Goal: Information Seeking & Learning: Learn about a topic

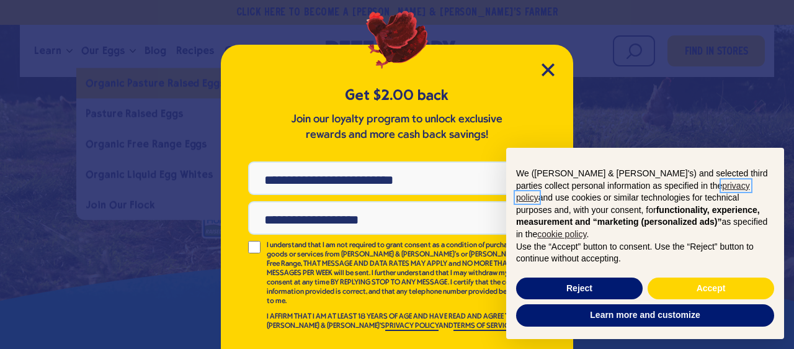
scroll to position [35, 0]
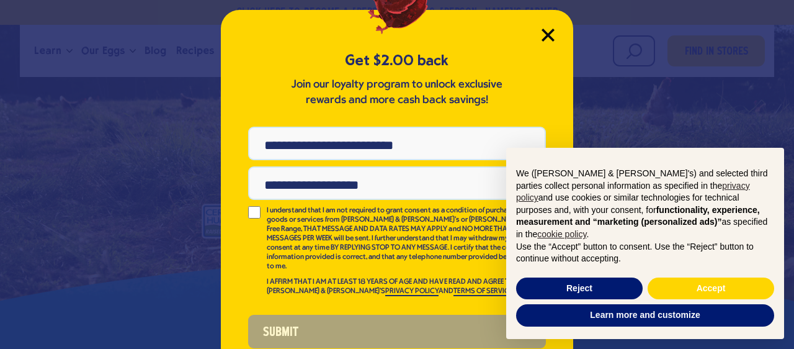
click at [547, 34] on icon "Close Modal" at bounding box center [547, 34] width 11 height 11
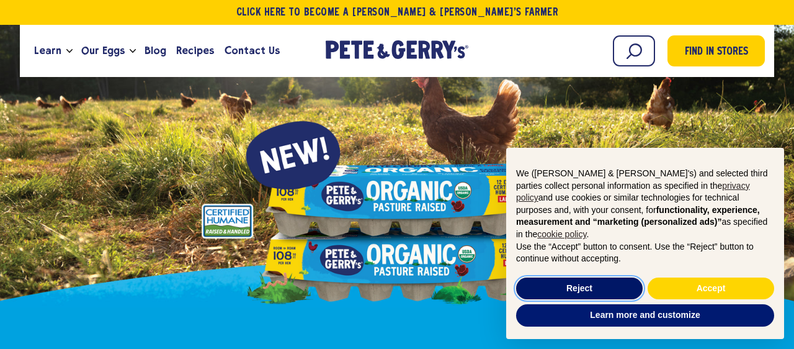
click at [612, 294] on button "Reject" at bounding box center [579, 288] width 127 height 22
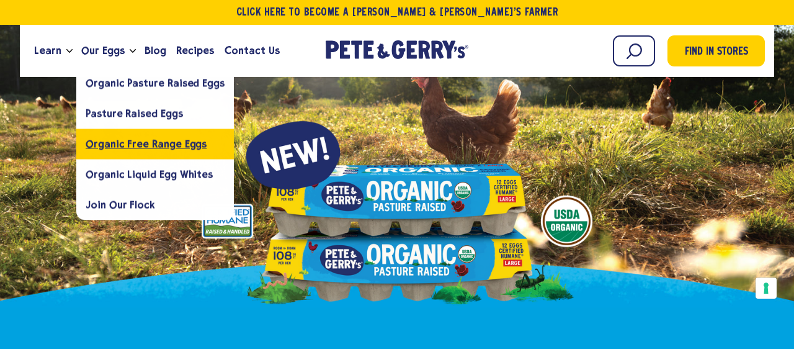
click at [97, 133] on link "Organic Free Range Eggs" at bounding box center [155, 143] width 158 height 30
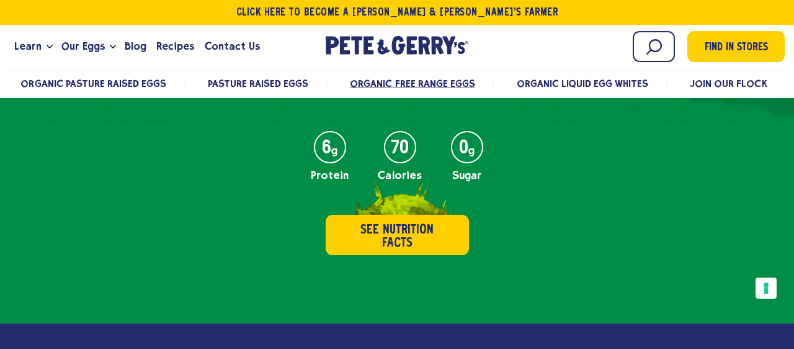
scroll to position [592, 0]
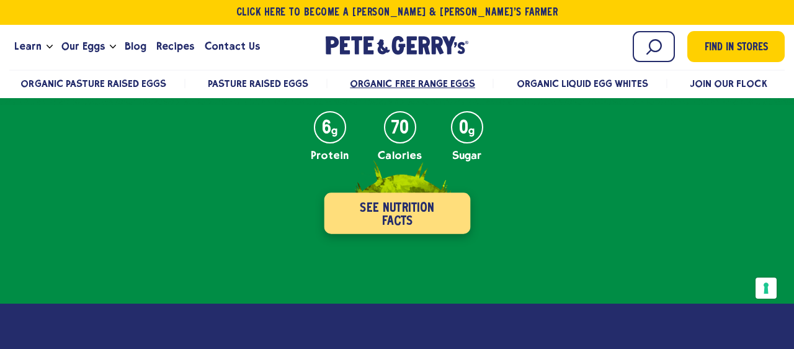
click at [422, 223] on button "See Nutrition Facts" at bounding box center [397, 212] width 146 height 41
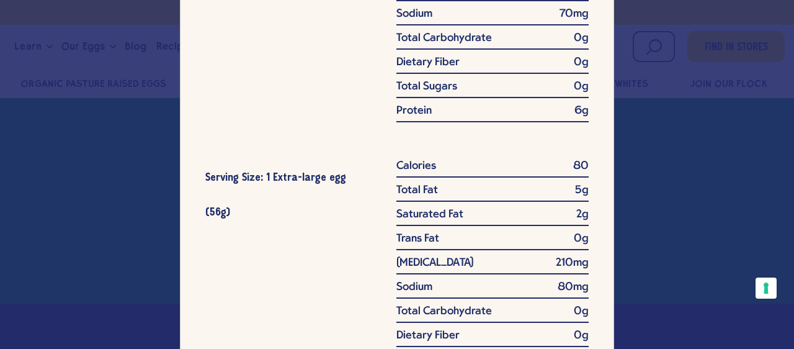
scroll to position [823, 0]
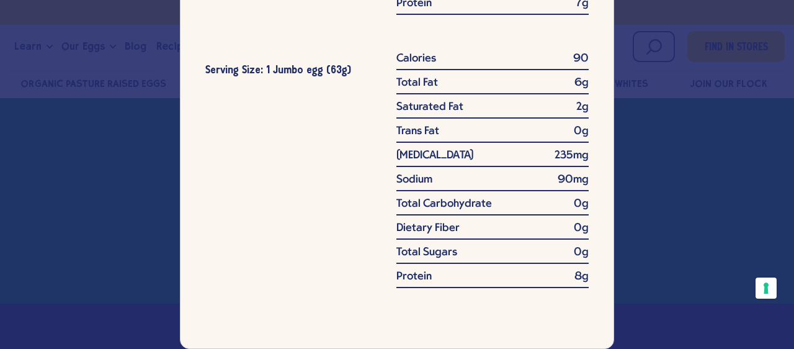
click at [119, 253] on div "NUTRIONAL FACTS Serving Size: 1 Medium egg (44g) Calories 60 Total Fat 4g Satur…" at bounding box center [397, 174] width 794 height 349
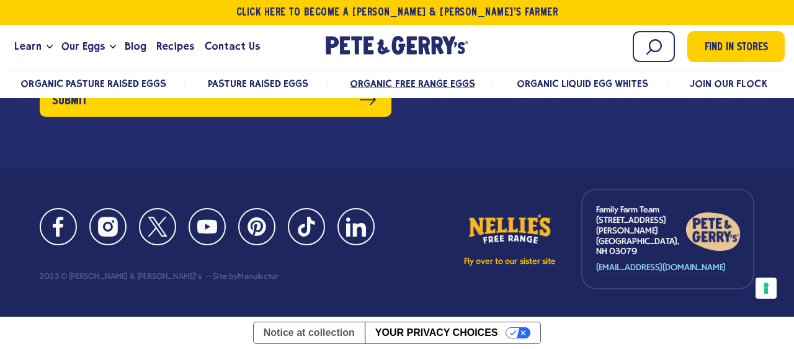
scroll to position [4429, 0]
